Goal: Transaction & Acquisition: Purchase product/service

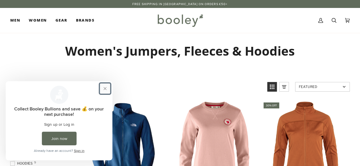
click at [105, 88] on button "Close prompt" at bounding box center [105, 89] width 10 height 10
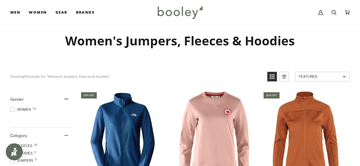
scroll to position [13, 0]
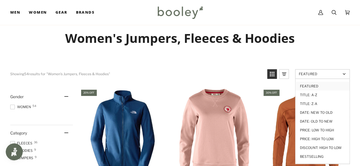
click at [327, 73] on span "Featured" at bounding box center [320, 74] width 42 height 4
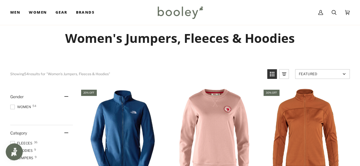
click at [326, 75] on span "Featured" at bounding box center [320, 74] width 42 height 4
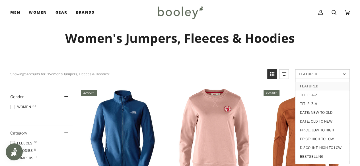
click at [318, 128] on link "Price: Low to High" at bounding box center [322, 130] width 54 height 9
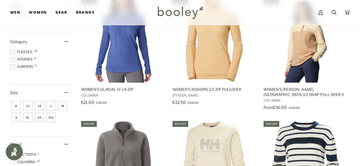
scroll to position [91, 0]
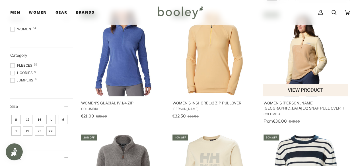
click at [300, 36] on img "Women's Benton Springs 1/2 Snap Pull Over II" at bounding box center [305, 53] width 85 height 85
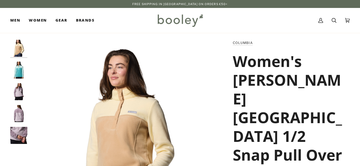
scroll to position [166, 0]
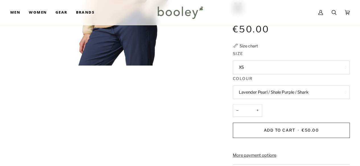
click at [247, 61] on button "XS" at bounding box center [291, 68] width 117 height 14
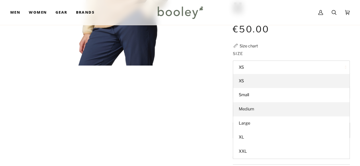
click at [247, 107] on span "Medium" at bounding box center [246, 109] width 15 height 5
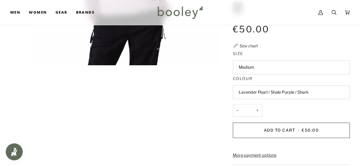
click at [313, 86] on button "Lavender Pearl / Shale Purple / Shark" at bounding box center [291, 93] width 117 height 14
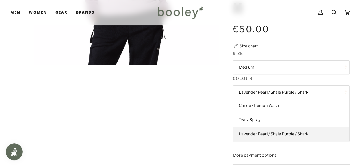
drag, startPoint x: 274, startPoint y: 66, endPoint x: 292, endPoint y: 65, distance: 18.0
click at [275, 103] on span "Canoe / Lemon Wash" at bounding box center [259, 105] width 40 height 5
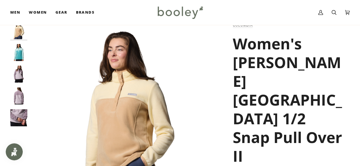
scroll to position [9, 0]
